Goal: Check status: Check status

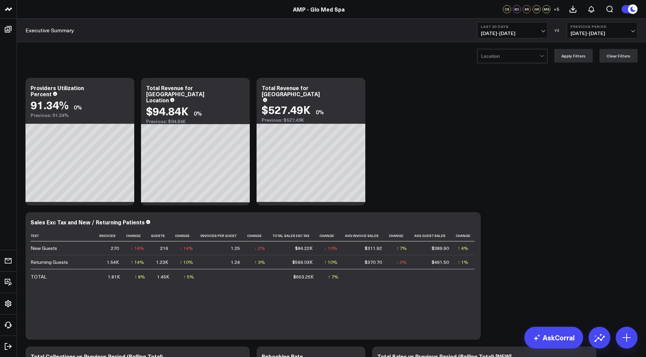
click at [530, 33] on span "09/03/25 - 10/02/25" at bounding box center [512, 33] width 63 height 5
click at [504, 175] on link "MTD" at bounding box center [513, 177] width 70 height 13
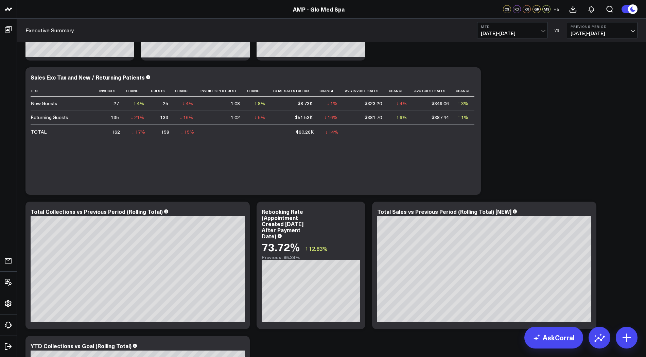
scroll to position [149, 0]
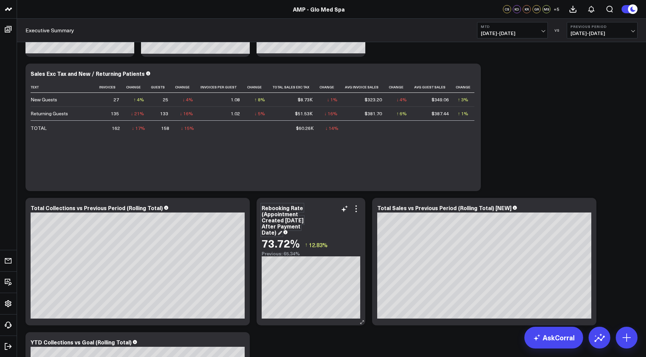
click at [296, 219] on div "Rebooking Rate (Appointment Created [DATE] After Payment Date)" at bounding box center [283, 220] width 42 height 32
click at [333, 9] on link "AMP - Glo Med Spa" at bounding box center [319, 8] width 52 height 7
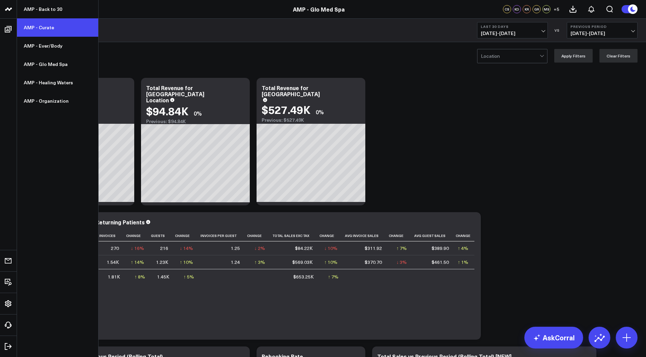
click at [34, 26] on link "AMP - Curate" at bounding box center [57, 27] width 81 height 18
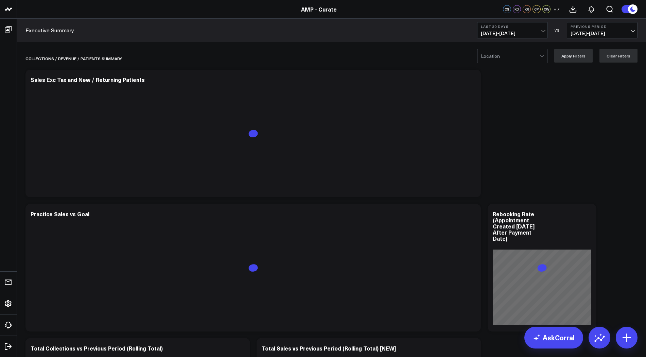
click at [510, 35] on span "[DATE] - [DATE]" at bounding box center [512, 33] width 63 height 5
click at [504, 175] on link "MTD" at bounding box center [513, 177] width 70 height 13
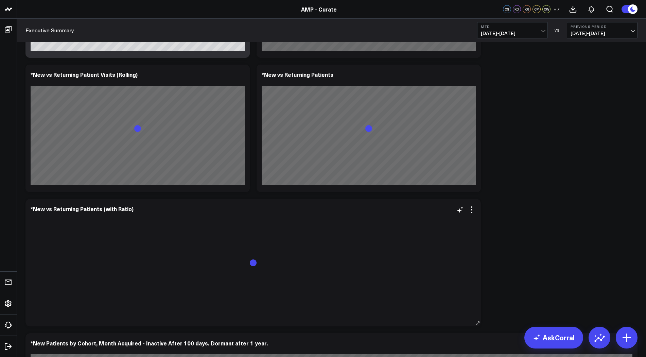
scroll to position [1092, 0]
